Goal: Check status

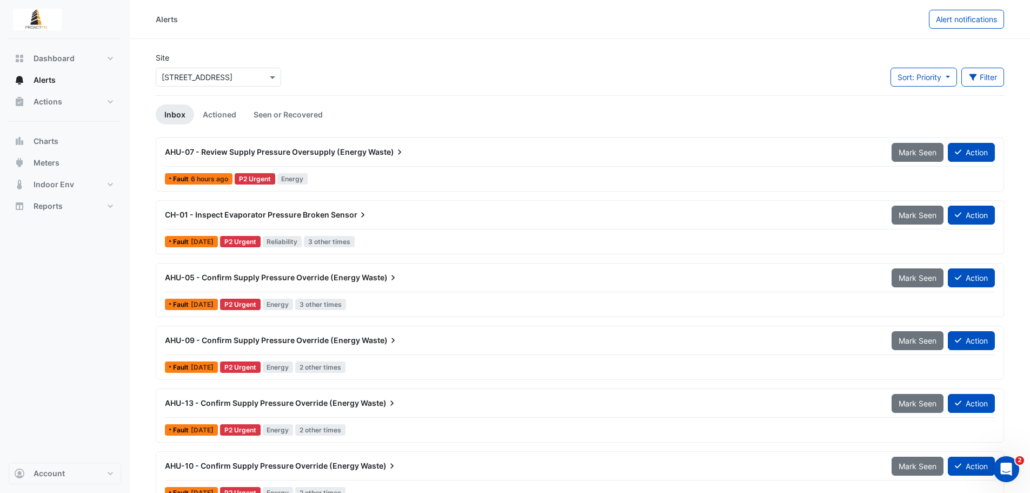
click at [449, 170] on div "AHU-07 - Review Supply Pressure Oversupply (Energy Waste) Mark Seen Action Faul…" at bounding box center [580, 164] width 839 height 44
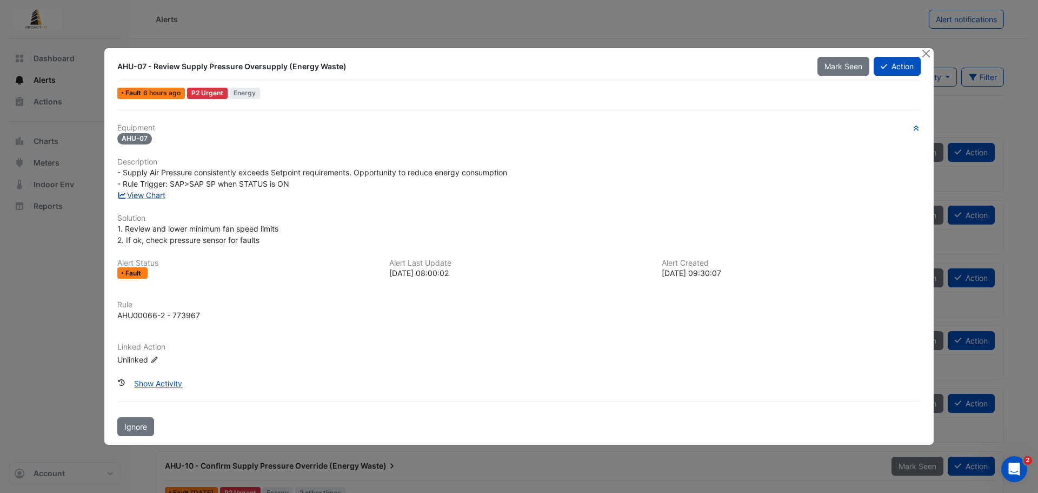
click at [155, 197] on link "View Chart" at bounding box center [141, 194] width 48 height 9
